Goal: Task Accomplishment & Management: Use online tool/utility

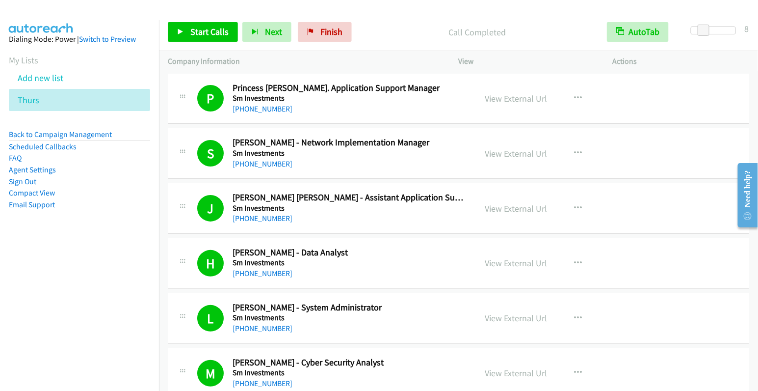
scroll to position [250, 0]
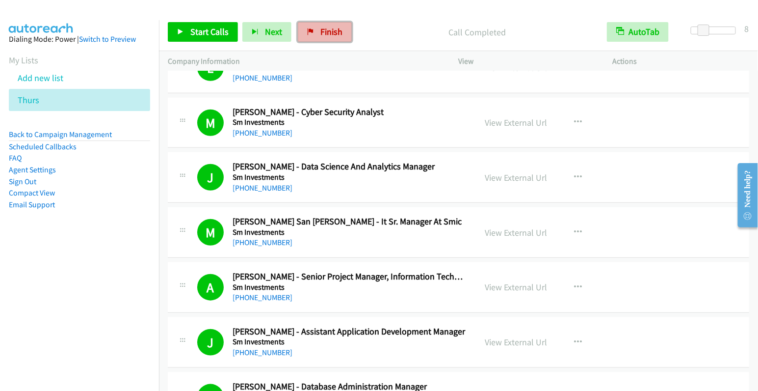
click at [336, 33] on span "Finish" at bounding box center [331, 31] width 22 height 11
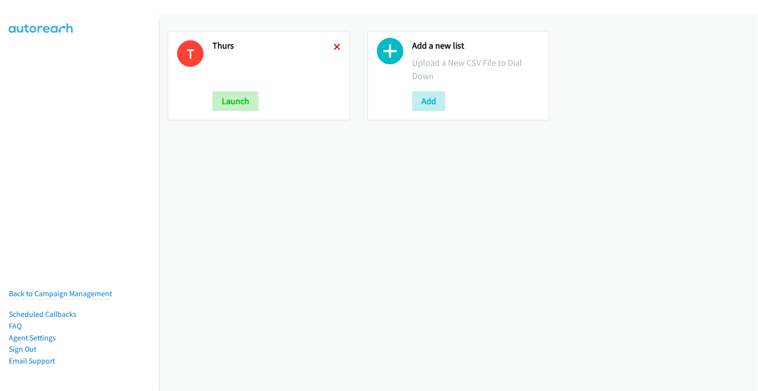
click at [336, 48] on icon at bounding box center [337, 47] width 7 height 7
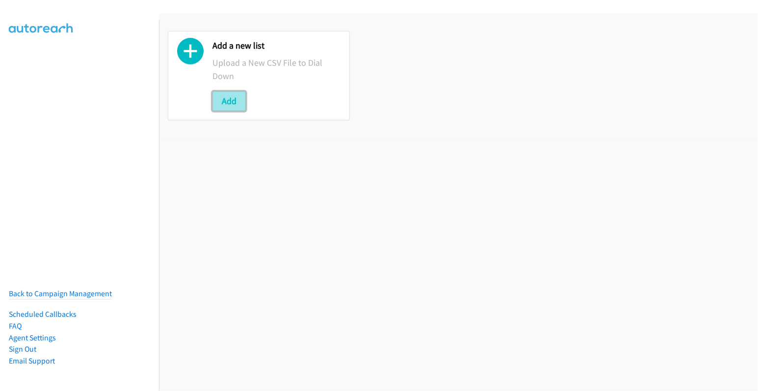
click at [234, 98] on button "Add" at bounding box center [228, 101] width 33 height 20
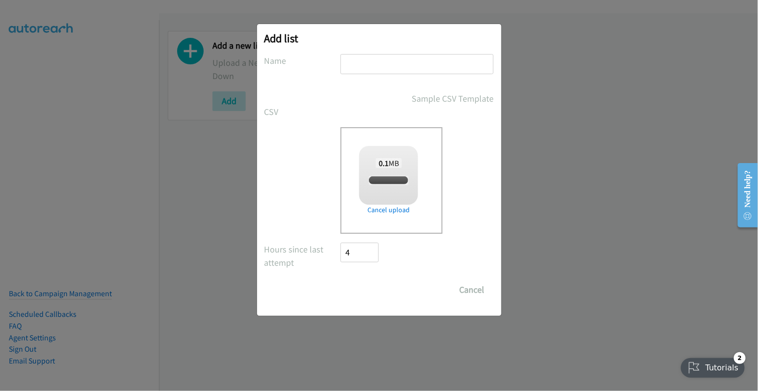
click at [393, 56] on input "text" at bounding box center [416, 64] width 153 height 20
checkbox input "true"
type input "thurs"
click at [369, 294] on input "Save List" at bounding box center [367, 290] width 52 height 20
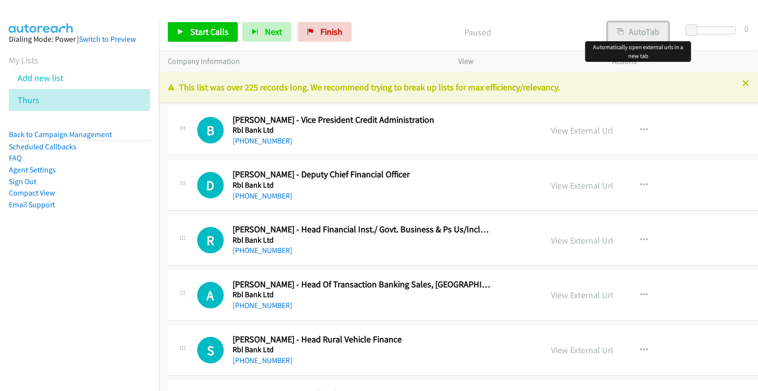
click at [653, 34] on button "AutoTab" at bounding box center [638, 32] width 61 height 20
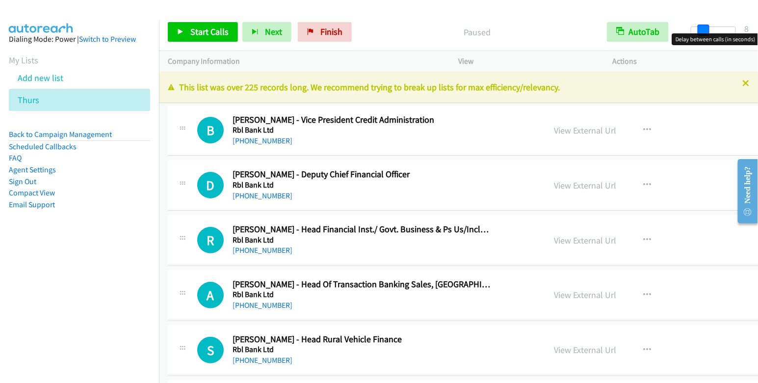
drag, startPoint x: 694, startPoint y: 29, endPoint x: 705, endPoint y: 30, distance: 10.8
click at [705, 30] on span at bounding box center [704, 31] width 12 height 12
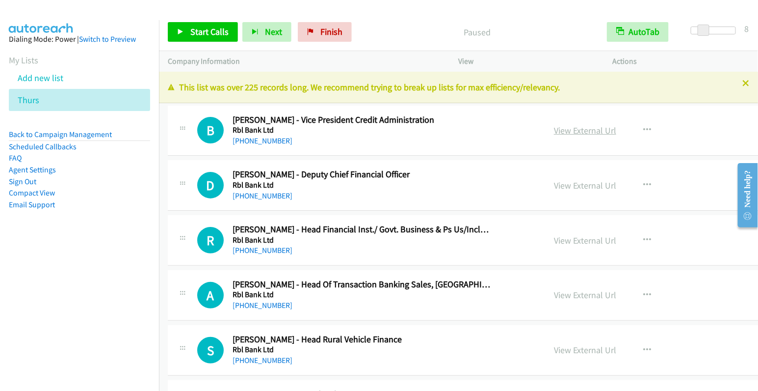
click at [582, 131] on link "View External Url" at bounding box center [585, 130] width 62 height 11
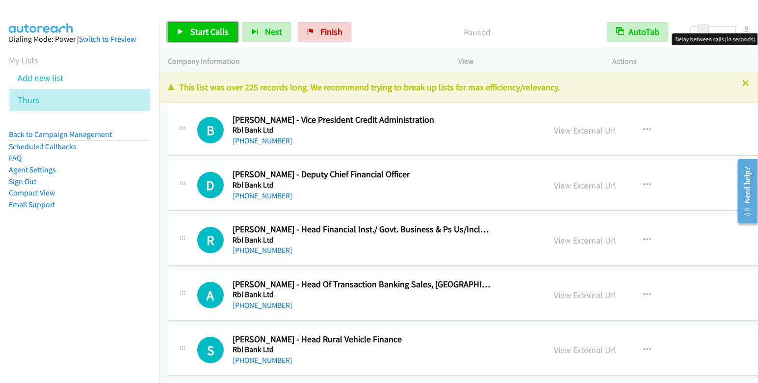
click at [214, 34] on span "Start Calls" at bounding box center [209, 31] width 38 height 11
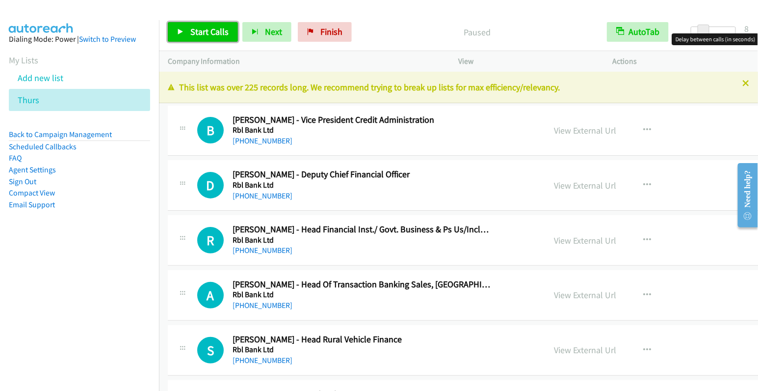
click at [214, 34] on span "Start Calls" at bounding box center [209, 31] width 38 height 11
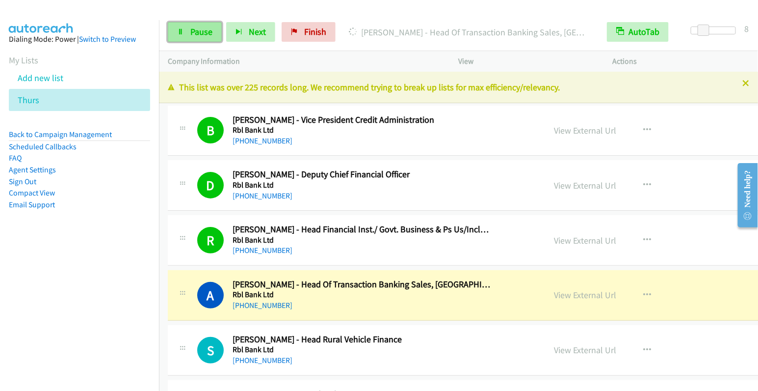
click at [190, 29] on span "Pause" at bounding box center [201, 31] width 22 height 11
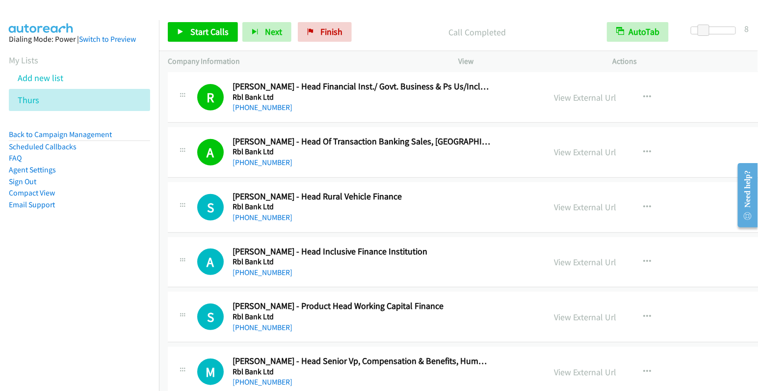
scroll to position [219, 0]
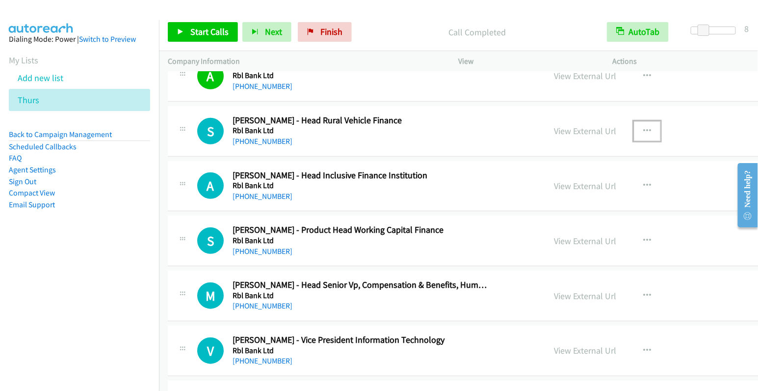
click at [643, 131] on icon "button" at bounding box center [647, 131] width 8 height 8
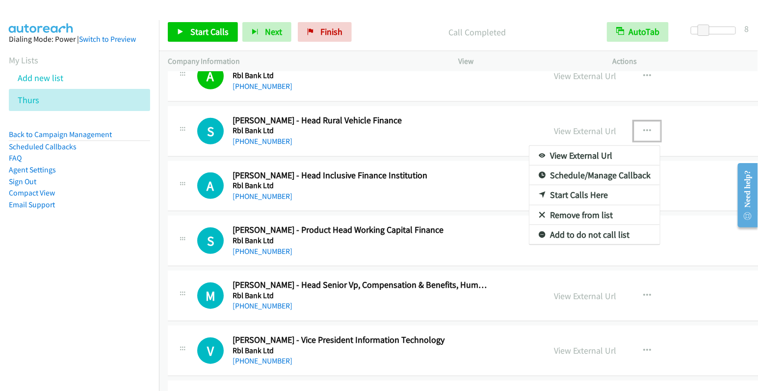
click at [565, 192] on link "Start Calls Here" at bounding box center [594, 195] width 131 height 20
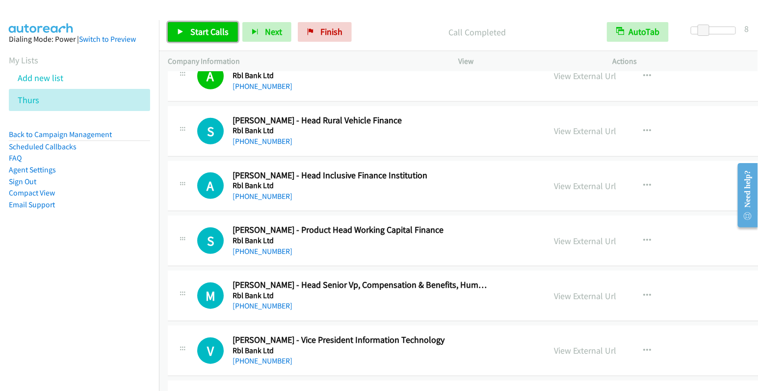
click at [211, 29] on span "Start Calls" at bounding box center [209, 31] width 38 height 11
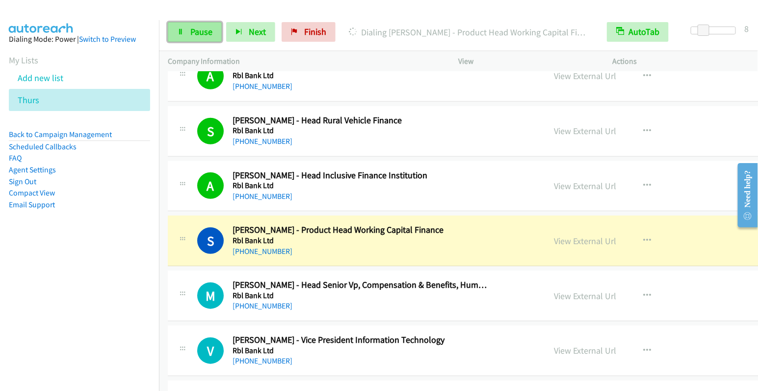
click at [192, 31] on span "Pause" at bounding box center [201, 31] width 22 height 11
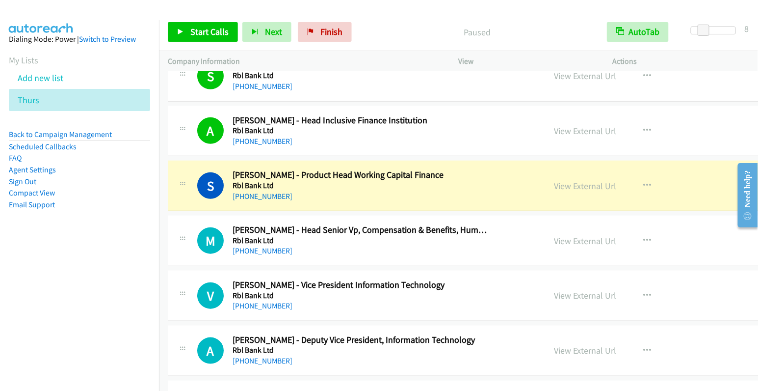
scroll to position [281, 0]
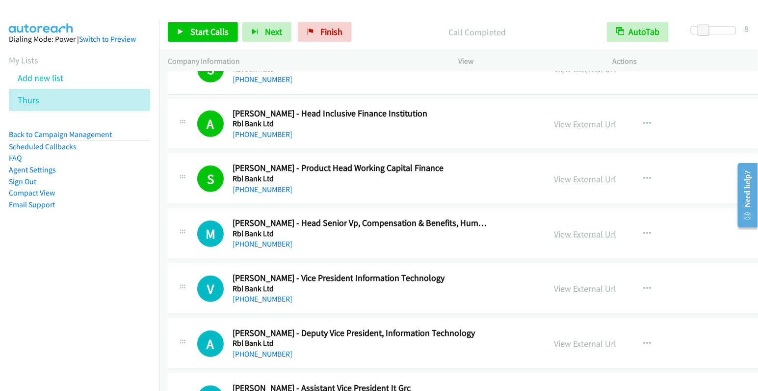
click at [560, 231] on link "View External Url" at bounding box center [585, 233] width 62 height 11
click at [638, 232] on button "button" at bounding box center [647, 234] width 26 height 20
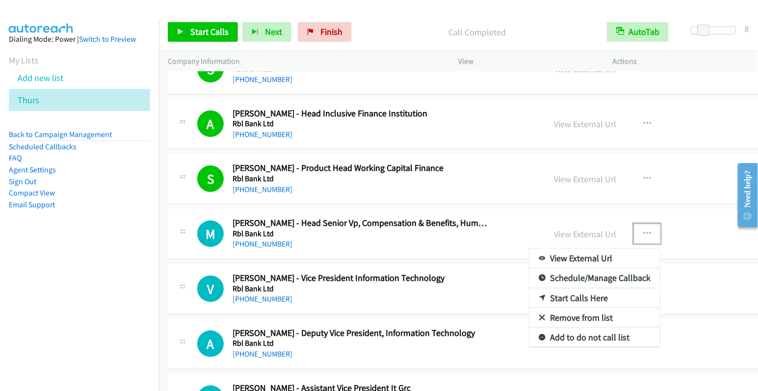
click at [583, 294] on link "Start Calls Here" at bounding box center [594, 298] width 131 height 20
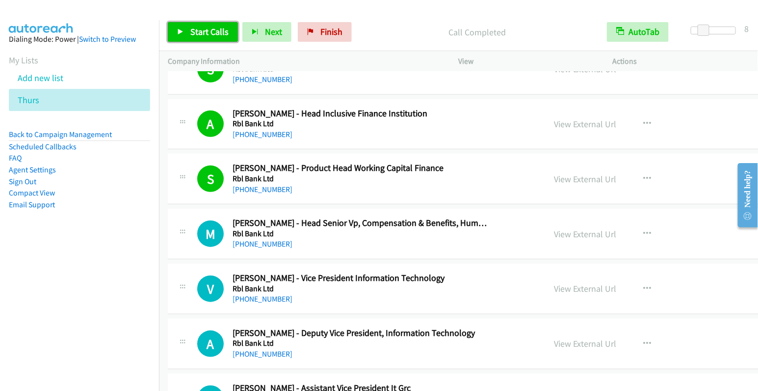
click at [198, 28] on span "Start Calls" at bounding box center [209, 31] width 38 height 11
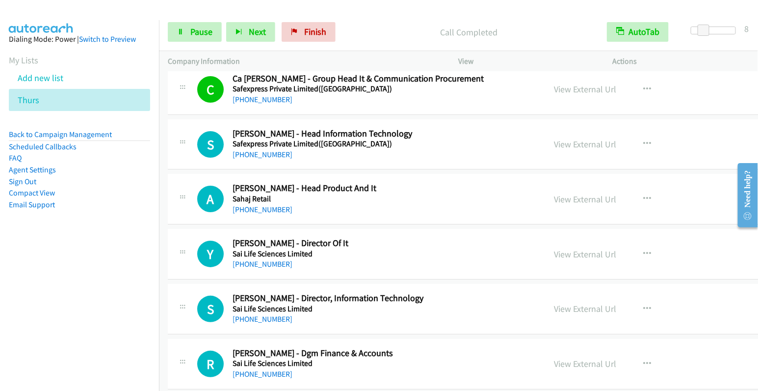
scroll to position [4046, 0]
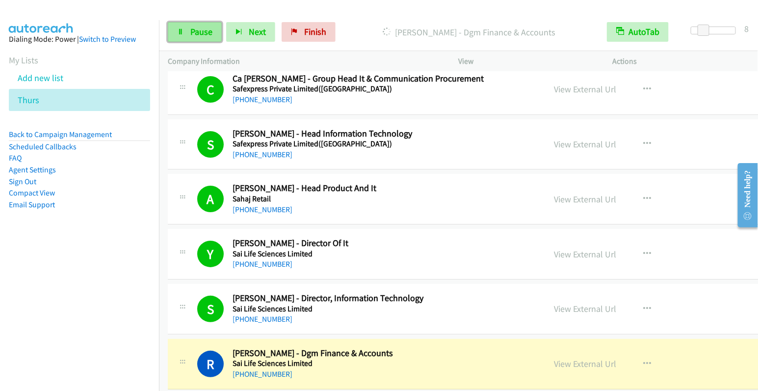
click at [195, 35] on span "Pause" at bounding box center [201, 31] width 22 height 11
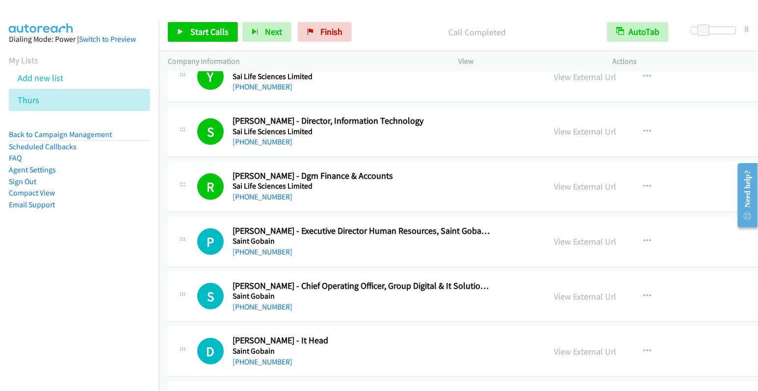
scroll to position [4277, 0]
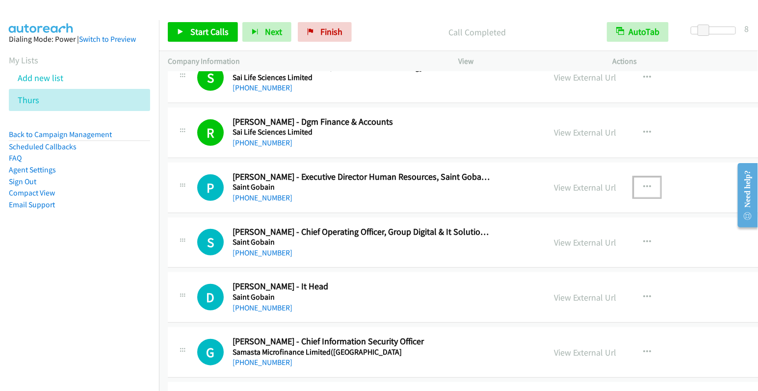
click at [643, 183] on icon "button" at bounding box center [647, 187] width 8 height 8
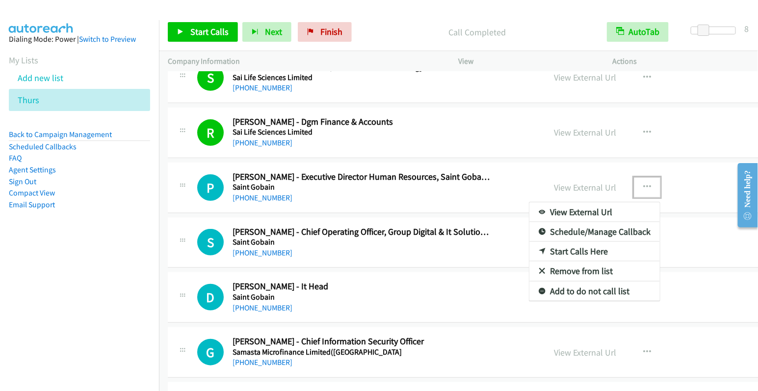
click at [586, 241] on link "Start Calls Here" at bounding box center [594, 251] width 131 height 20
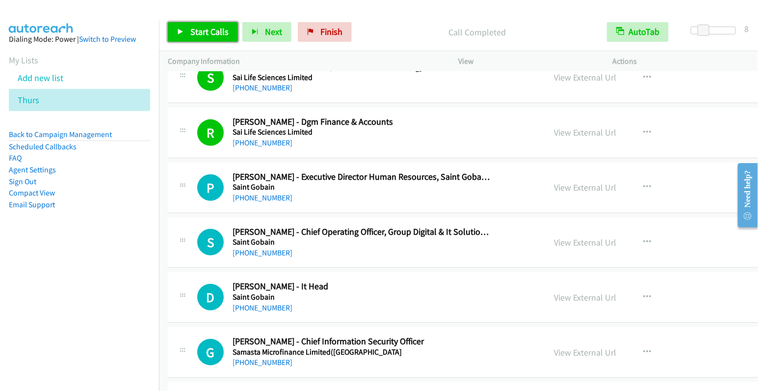
click at [215, 34] on span "Start Calls" at bounding box center [209, 31] width 38 height 11
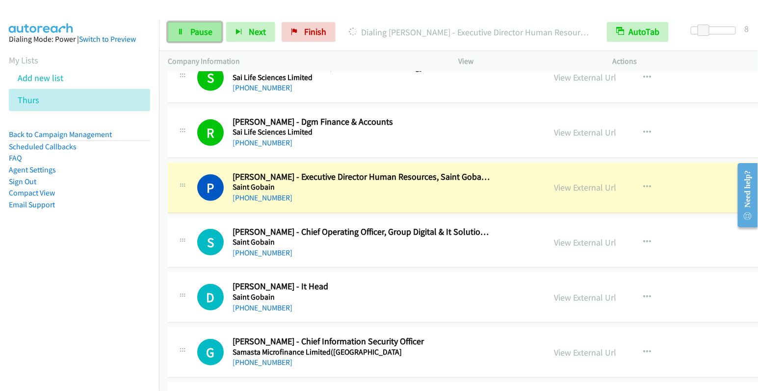
click at [200, 40] on link "Pause" at bounding box center [195, 32] width 54 height 20
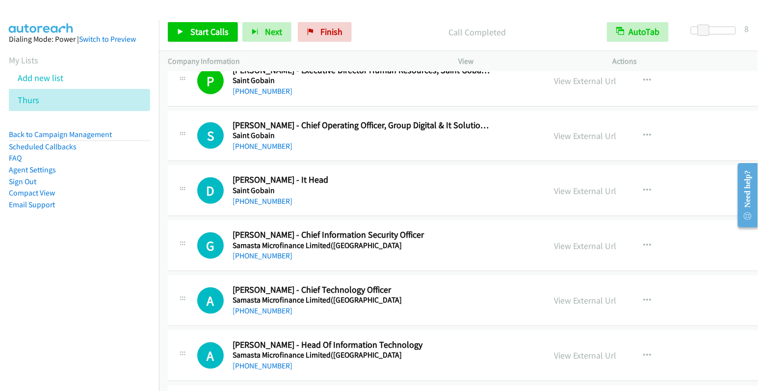
scroll to position [4384, 0]
click at [643, 131] on icon "button" at bounding box center [647, 135] width 8 height 8
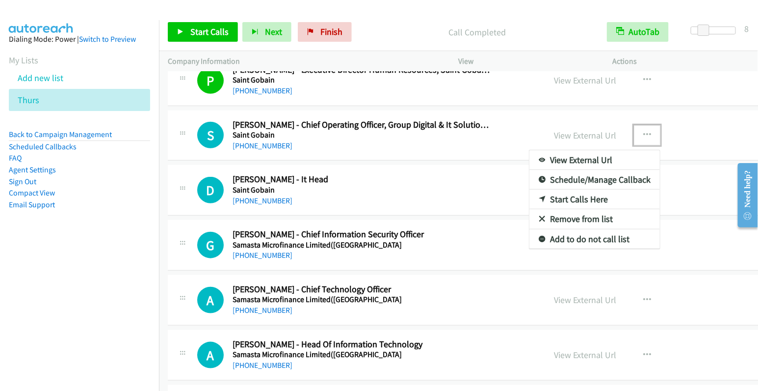
click at [552, 189] on link "Start Calls Here" at bounding box center [594, 199] width 131 height 20
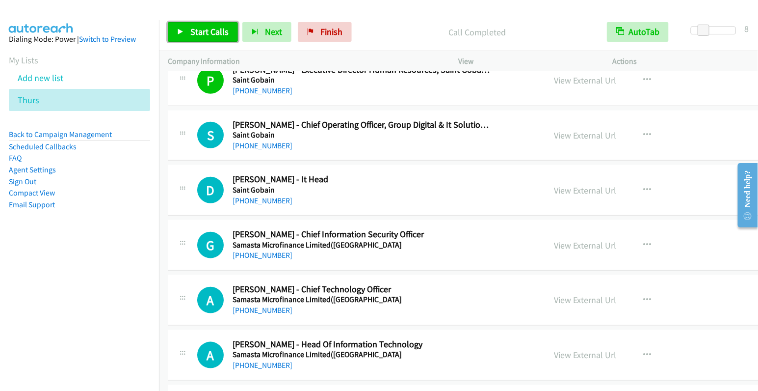
click at [198, 35] on span "Start Calls" at bounding box center [209, 31] width 38 height 11
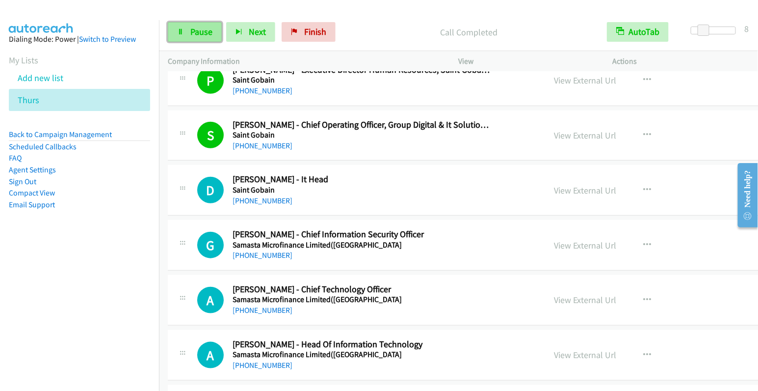
click at [193, 32] on span "Pause" at bounding box center [201, 31] width 22 height 11
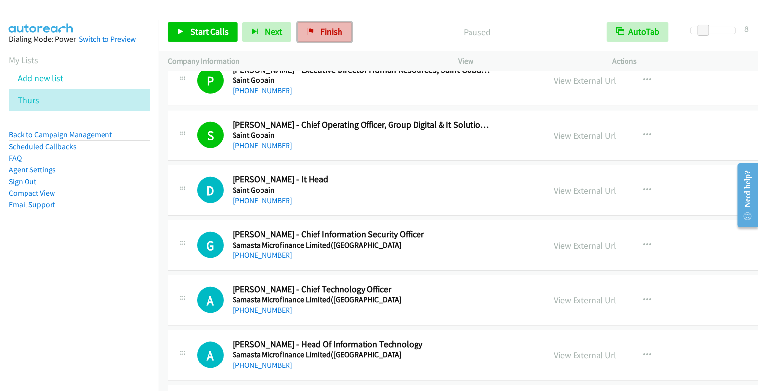
click at [336, 35] on span "Finish" at bounding box center [331, 31] width 22 height 11
